Goal: Learn about a topic: Learn about a topic

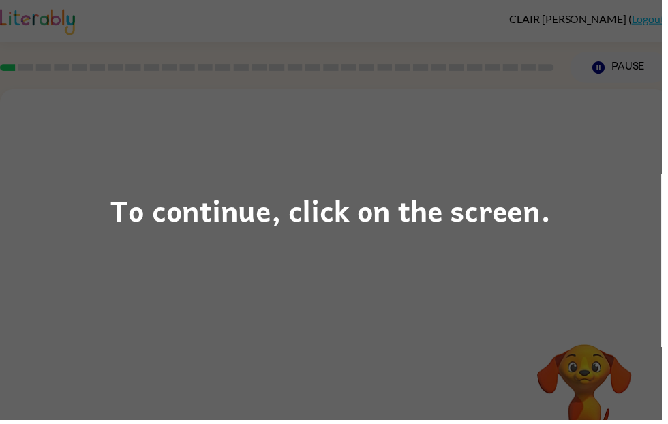
click at [580, 131] on div "To continue, click on the screen." at bounding box center [334, 212] width 668 height 424
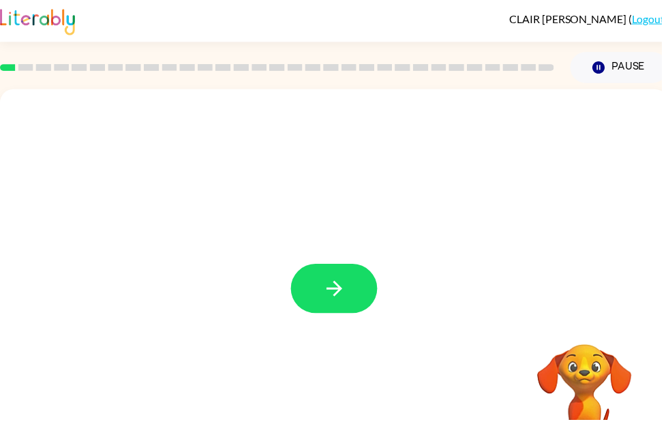
click at [349, 290] on icon "button" at bounding box center [338, 291] width 24 height 24
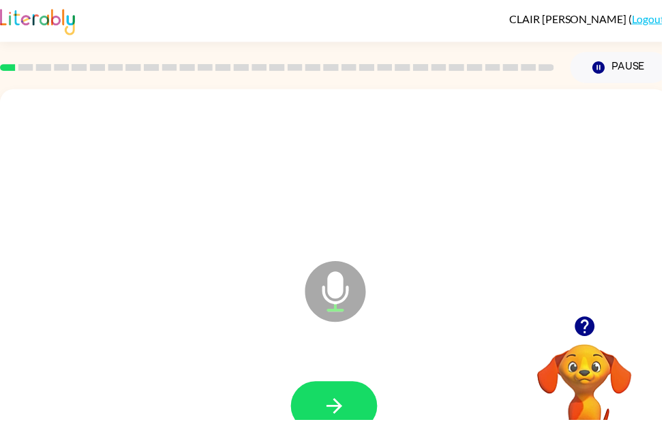
click at [352, 395] on button "button" at bounding box center [337, 410] width 87 height 50
click at [357, 400] on button "button" at bounding box center [337, 410] width 87 height 50
click at [353, 409] on button "button" at bounding box center [337, 410] width 87 height 50
click at [347, 391] on button "button" at bounding box center [337, 410] width 87 height 50
click at [352, 402] on button "button" at bounding box center [337, 410] width 87 height 50
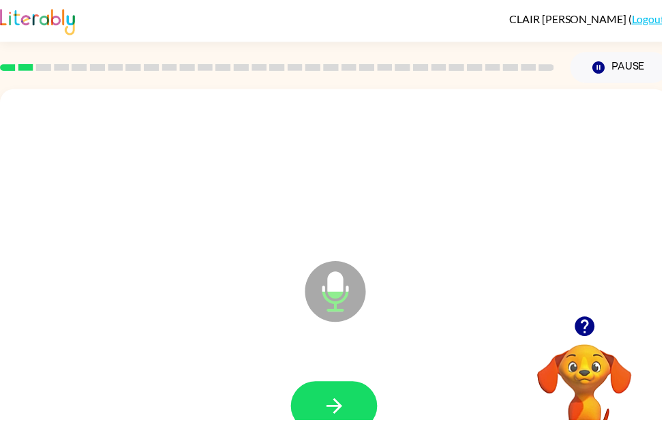
click at [349, 398] on icon "button" at bounding box center [338, 410] width 24 height 24
click at [354, 395] on button "button" at bounding box center [337, 410] width 87 height 50
click at [490, 112] on div "Microphone The Microphone is here when it is your turn to talk" at bounding box center [337, 284] width 674 height 389
click at [356, 391] on button "button" at bounding box center [337, 410] width 87 height 50
click at [331, 402] on icon "button" at bounding box center [338, 410] width 24 height 24
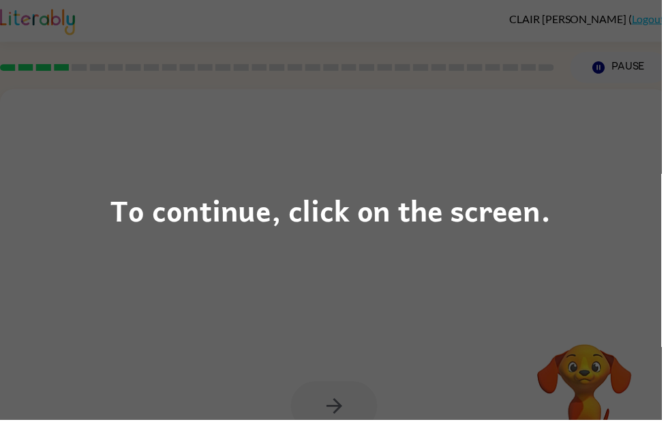
click at [613, 150] on div "To continue, click on the screen." at bounding box center [334, 212] width 668 height 424
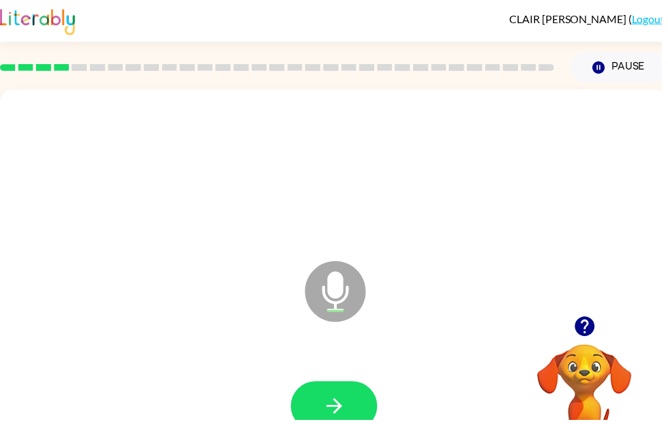
click at [345, 390] on button "button" at bounding box center [337, 410] width 87 height 50
click at [353, 403] on button "button" at bounding box center [337, 410] width 87 height 50
click at [353, 413] on button "button" at bounding box center [337, 410] width 87 height 50
click at [360, 414] on button "button" at bounding box center [337, 410] width 87 height 50
click at [349, 405] on icon "button" at bounding box center [338, 410] width 24 height 24
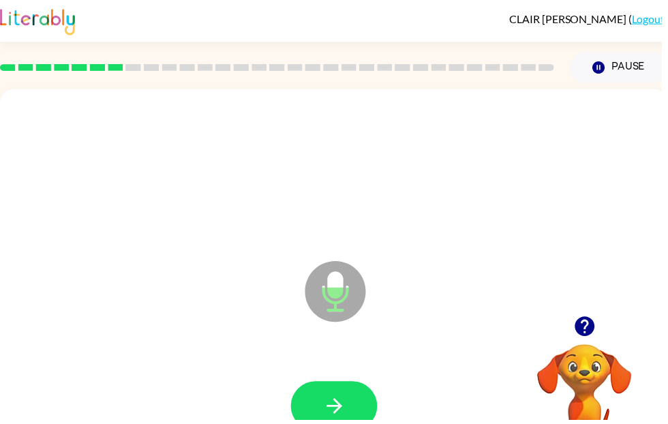
click at [360, 401] on button "button" at bounding box center [337, 410] width 87 height 50
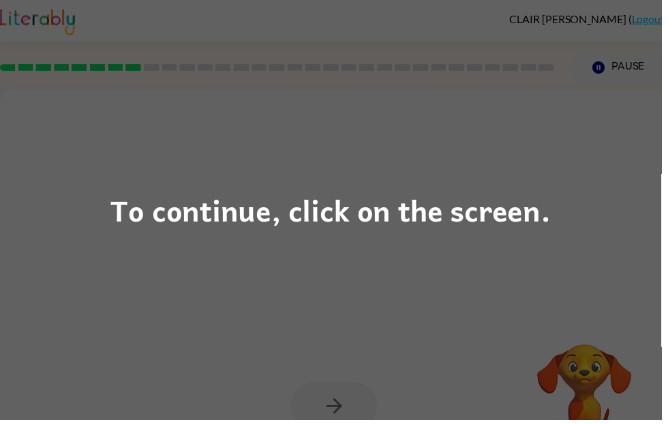
click at [615, 127] on div "To continue, click on the screen." at bounding box center [334, 212] width 668 height 424
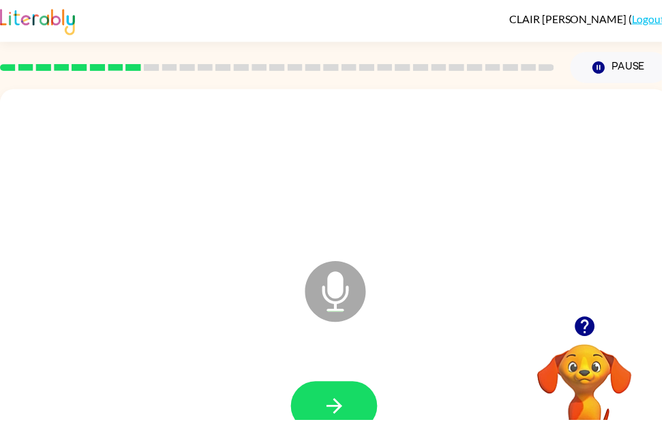
click at [341, 413] on icon "button" at bounding box center [337, 410] width 16 height 16
click at [341, 407] on icon "button" at bounding box center [337, 410] width 16 height 16
click at [354, 392] on button "button" at bounding box center [337, 410] width 87 height 50
click at [345, 397] on button "button" at bounding box center [337, 410] width 87 height 50
click at [337, 399] on icon "button" at bounding box center [338, 410] width 24 height 24
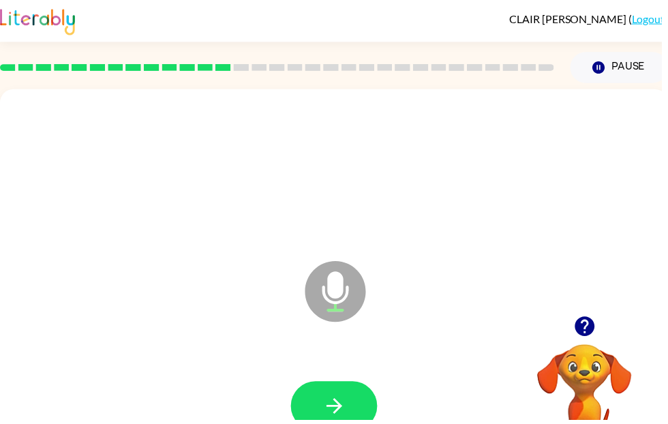
click at [349, 408] on icon "button" at bounding box center [338, 410] width 24 height 24
click at [341, 422] on button "button" at bounding box center [337, 410] width 87 height 50
click at [339, 401] on icon "button" at bounding box center [338, 410] width 24 height 24
click at [339, 405] on icon "button" at bounding box center [337, 410] width 16 height 16
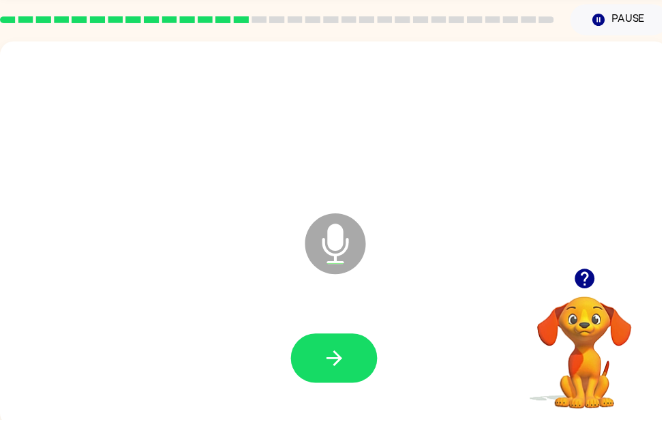
scroll to position [51, 0]
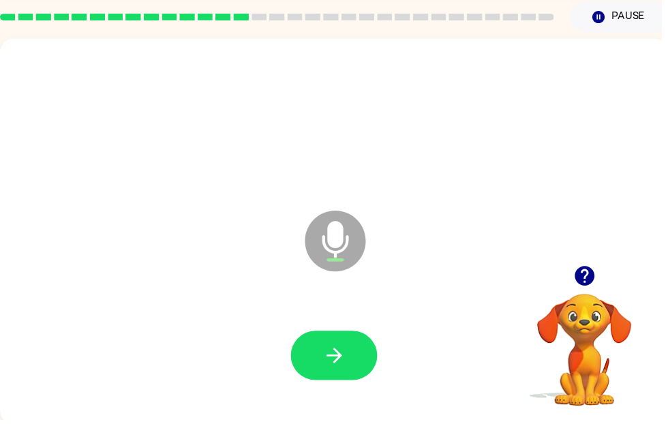
click at [589, 262] on button "button" at bounding box center [590, 278] width 35 height 35
click at [577, 272] on button "button" at bounding box center [590, 278] width 35 height 35
click at [367, 342] on button "button" at bounding box center [337, 359] width 87 height 50
click at [359, 341] on button "button" at bounding box center [337, 359] width 87 height 50
click at [353, 344] on button "button" at bounding box center [337, 359] width 87 height 50
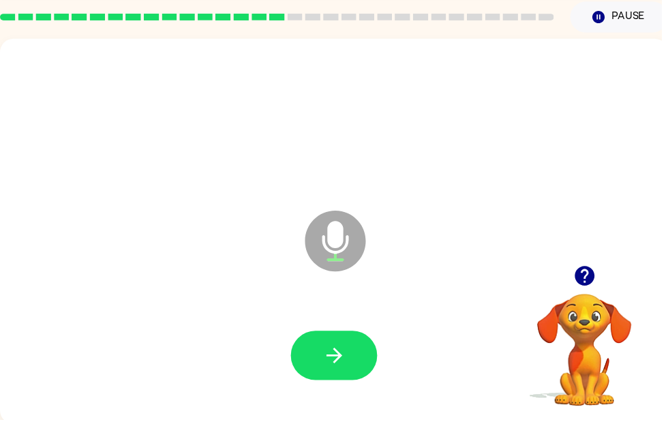
click at [352, 353] on button "button" at bounding box center [337, 359] width 87 height 50
click at [331, 352] on icon "button" at bounding box center [338, 359] width 24 height 24
click at [343, 357] on icon "button" at bounding box center [337, 359] width 16 height 16
click at [354, 345] on button "button" at bounding box center [337, 359] width 87 height 50
click at [593, 272] on icon "button" at bounding box center [590, 278] width 20 height 20
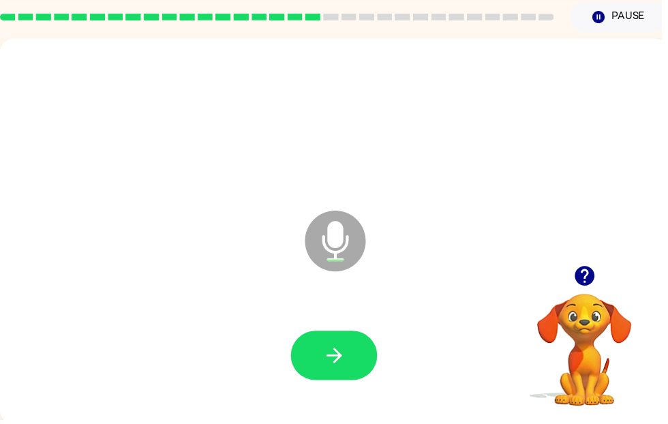
click at [349, 341] on button "button" at bounding box center [337, 359] width 87 height 50
click at [596, 271] on icon "button" at bounding box center [590, 278] width 24 height 24
click at [345, 345] on button "button" at bounding box center [337, 359] width 87 height 50
click at [353, 352] on button "button" at bounding box center [337, 359] width 87 height 50
click at [597, 272] on icon "button" at bounding box center [590, 278] width 20 height 20
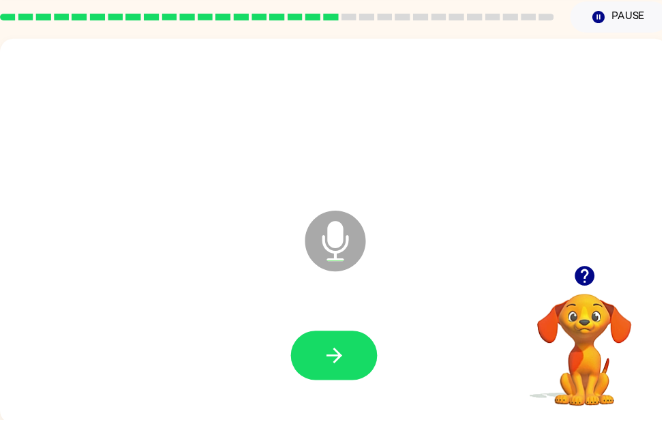
click at [357, 362] on button "button" at bounding box center [337, 359] width 87 height 50
click at [357, 349] on button "button" at bounding box center [337, 359] width 87 height 50
click at [592, 280] on icon "button" at bounding box center [590, 278] width 20 height 20
click at [347, 365] on icon "button" at bounding box center [338, 359] width 24 height 24
click at [352, 354] on button "button" at bounding box center [337, 359] width 87 height 50
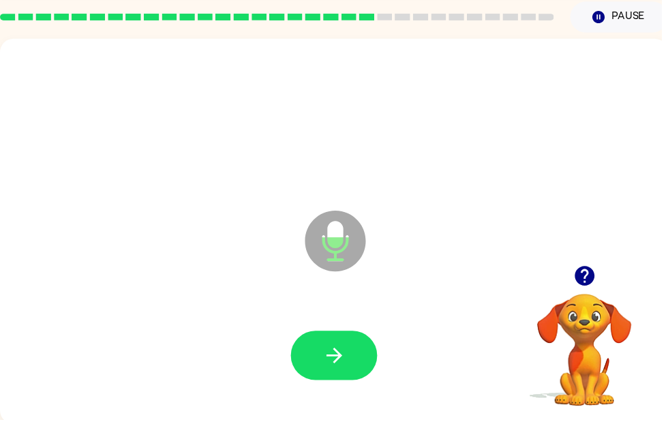
click at [587, 275] on icon "button" at bounding box center [590, 278] width 24 height 24
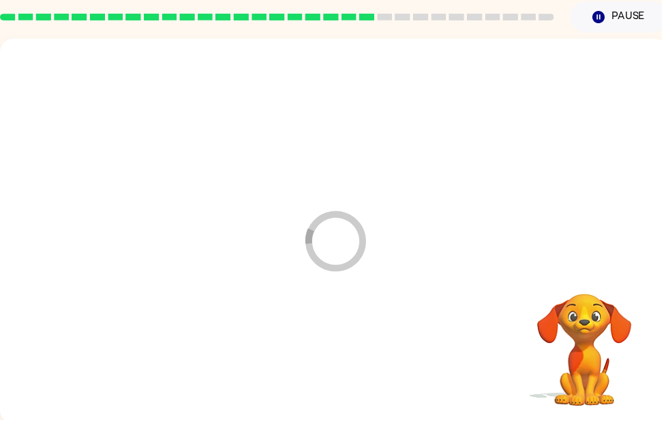
click at [358, 361] on div at bounding box center [337, 359] width 647 height 112
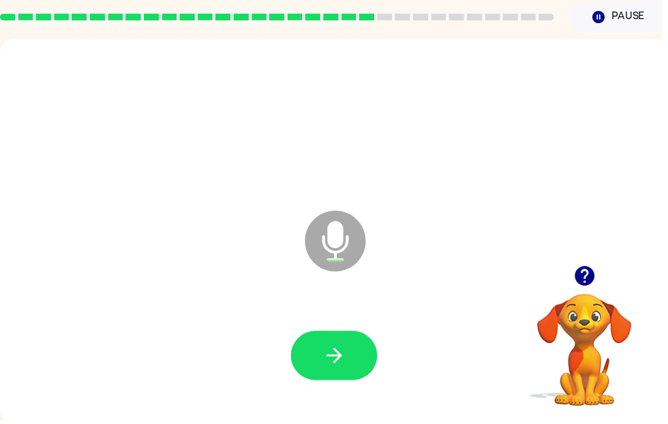
click at [586, 274] on icon "button" at bounding box center [590, 278] width 20 height 20
click at [358, 349] on button "button" at bounding box center [337, 359] width 87 height 50
click at [345, 352] on icon "button" at bounding box center [338, 359] width 24 height 24
click at [354, 359] on button "button" at bounding box center [337, 359] width 87 height 50
click at [362, 364] on button "button" at bounding box center [337, 359] width 87 height 50
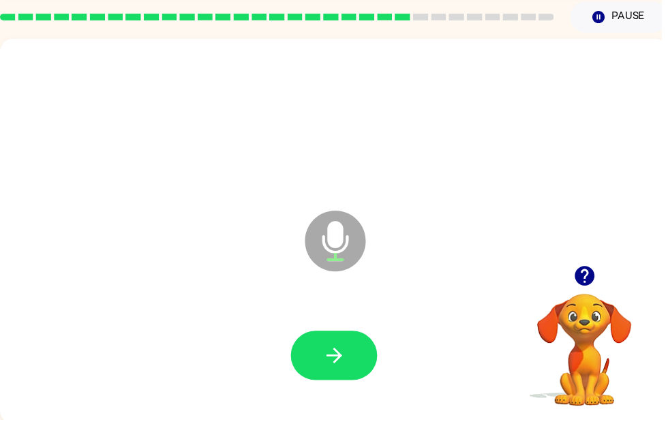
click at [344, 350] on icon "button" at bounding box center [338, 359] width 24 height 24
click at [364, 349] on button "button" at bounding box center [337, 359] width 87 height 50
click at [344, 350] on icon "button" at bounding box center [338, 359] width 24 height 24
click at [353, 345] on button "button" at bounding box center [337, 359] width 87 height 50
click at [367, 345] on button "button" at bounding box center [337, 359] width 87 height 50
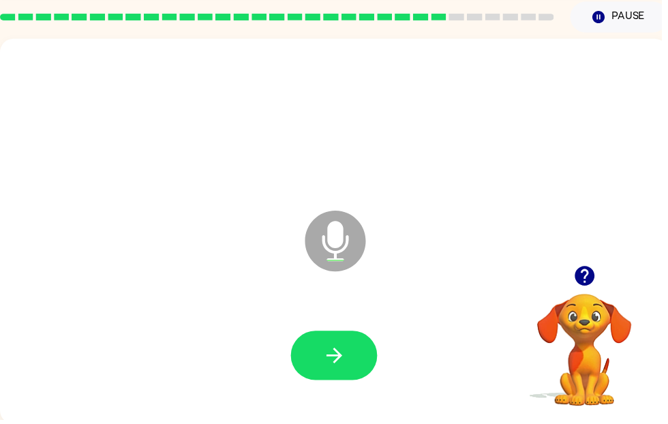
click at [347, 358] on icon "button" at bounding box center [338, 359] width 24 height 24
click at [347, 371] on icon "button" at bounding box center [338, 359] width 24 height 24
click at [345, 365] on icon "button" at bounding box center [338, 359] width 24 height 24
click at [348, 352] on icon "button" at bounding box center [338, 359] width 24 height 24
click at [353, 364] on button "button" at bounding box center [337, 359] width 87 height 50
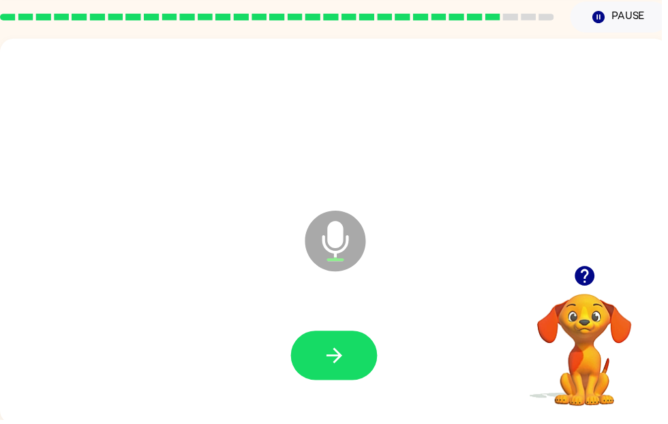
click at [339, 356] on icon "button" at bounding box center [338, 359] width 24 height 24
click at [349, 351] on button "button" at bounding box center [337, 359] width 87 height 50
click at [352, 358] on button "button" at bounding box center [337, 359] width 87 height 50
click at [358, 349] on button "button" at bounding box center [337, 359] width 87 height 50
click at [349, 351] on icon "button" at bounding box center [338, 359] width 24 height 24
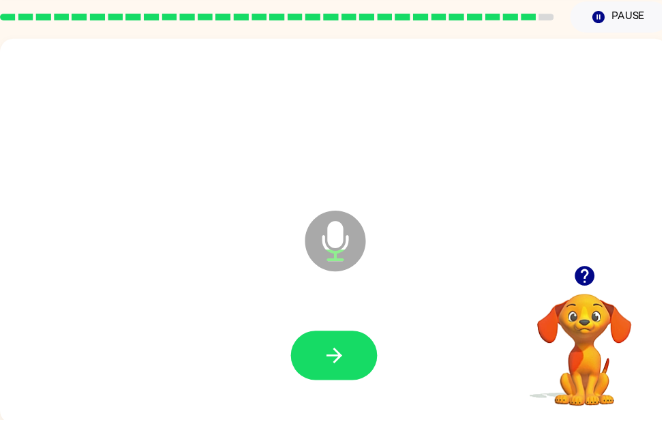
click at [582, 279] on icon "button" at bounding box center [590, 278] width 20 height 20
click at [358, 341] on button "button" at bounding box center [337, 359] width 87 height 50
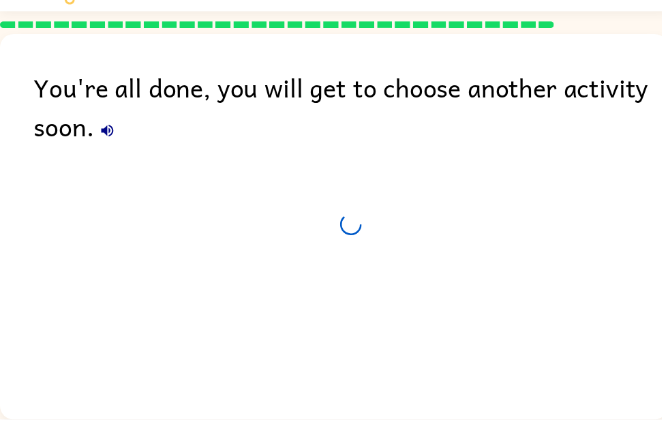
scroll to position [46, 0]
